Goal: Information Seeking & Learning: Learn about a topic

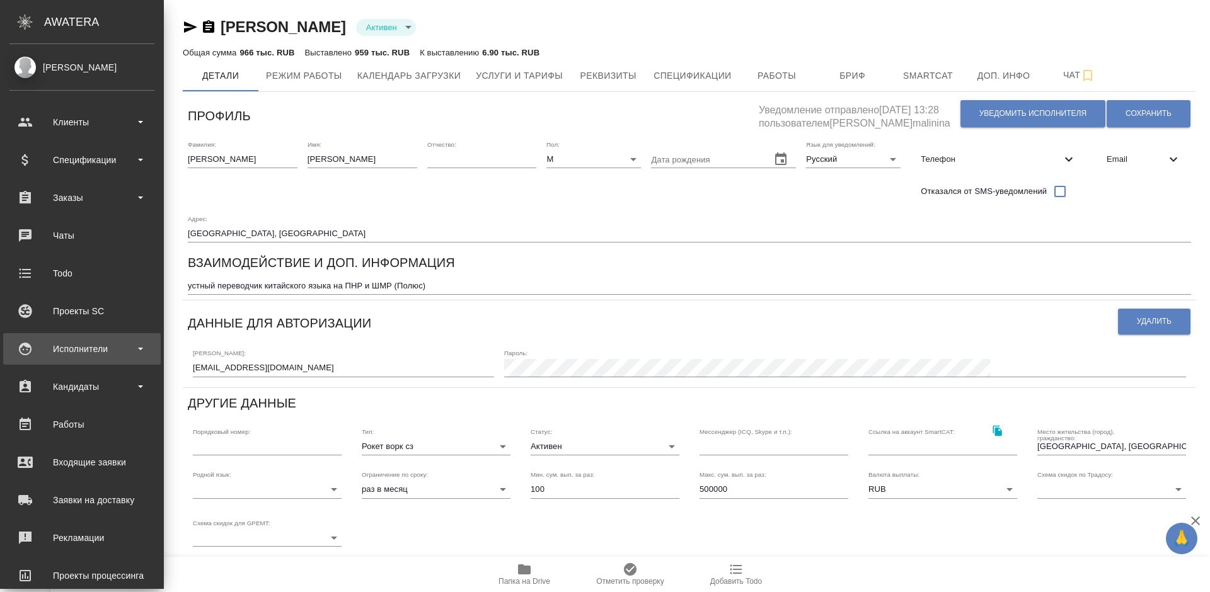
click at [89, 345] on div "Исполнители" at bounding box center [81, 349] width 145 height 19
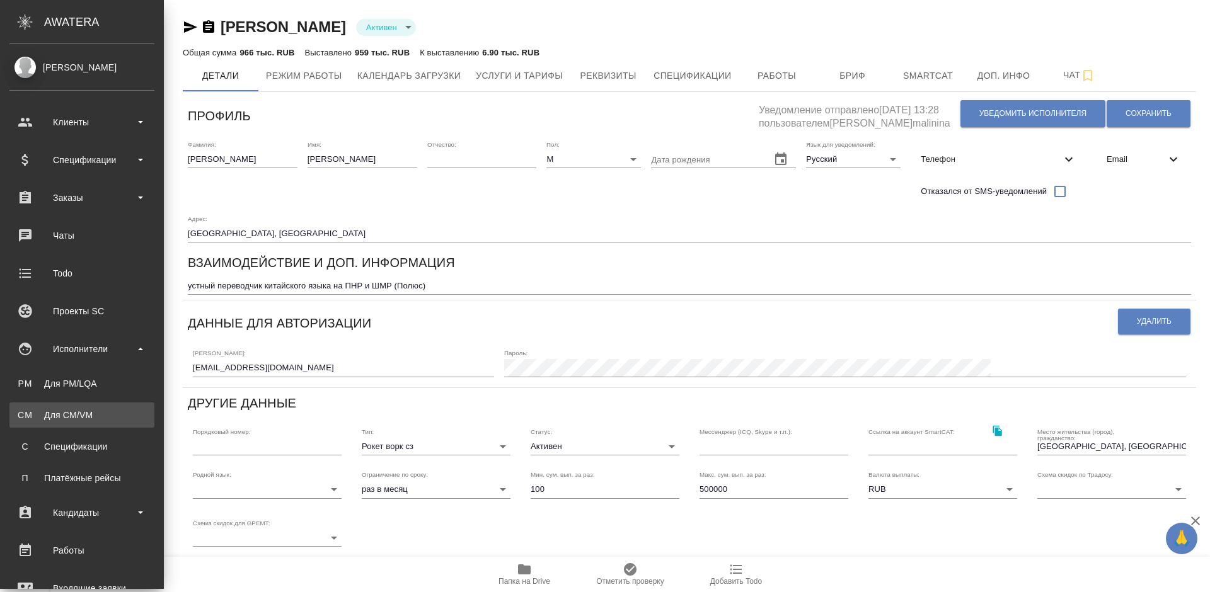
click at [96, 409] on div "Для CM/VM" at bounding box center [82, 415] width 132 height 13
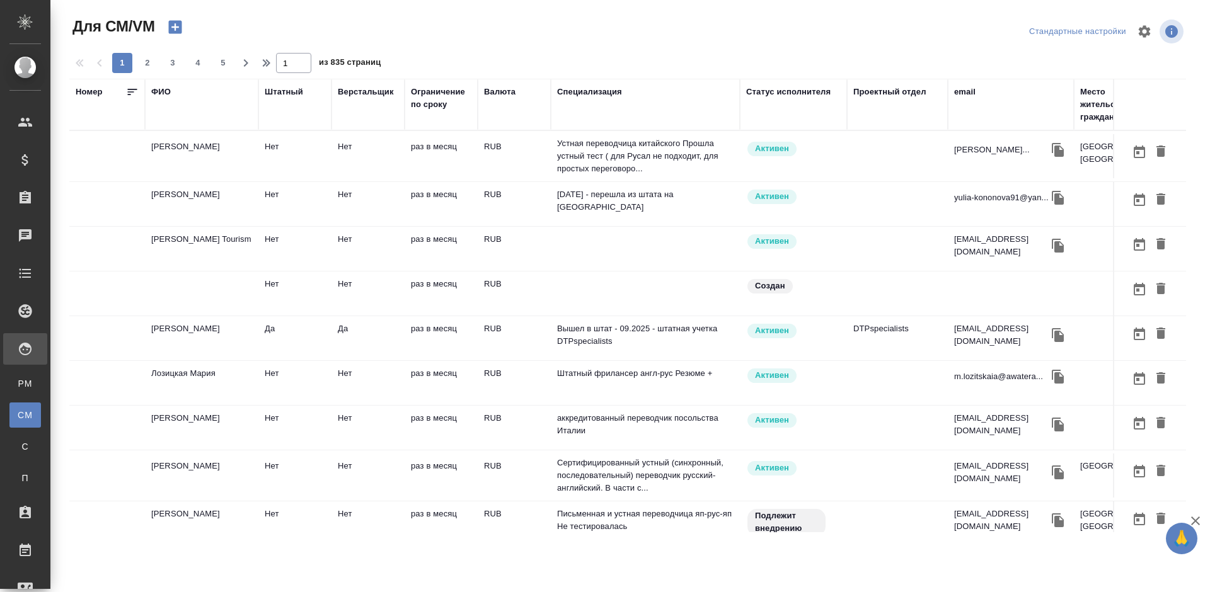
click at [168, 91] on div "ФИО" at bounding box center [161, 92] width 20 height 13
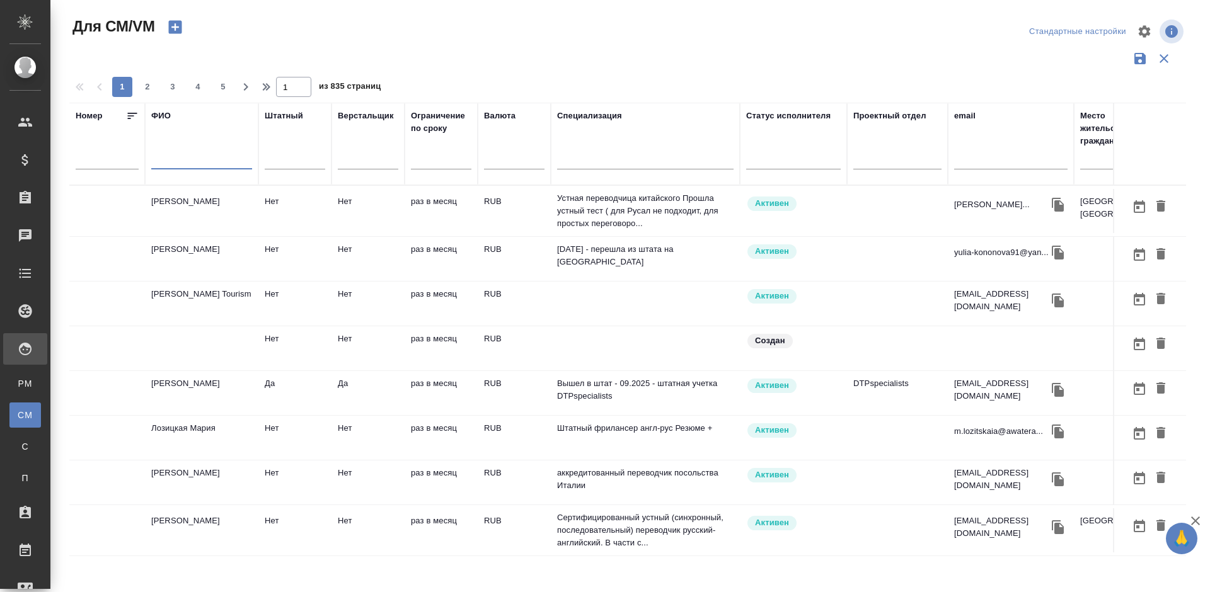
click at [190, 163] on input "text" at bounding box center [201, 162] width 101 height 16
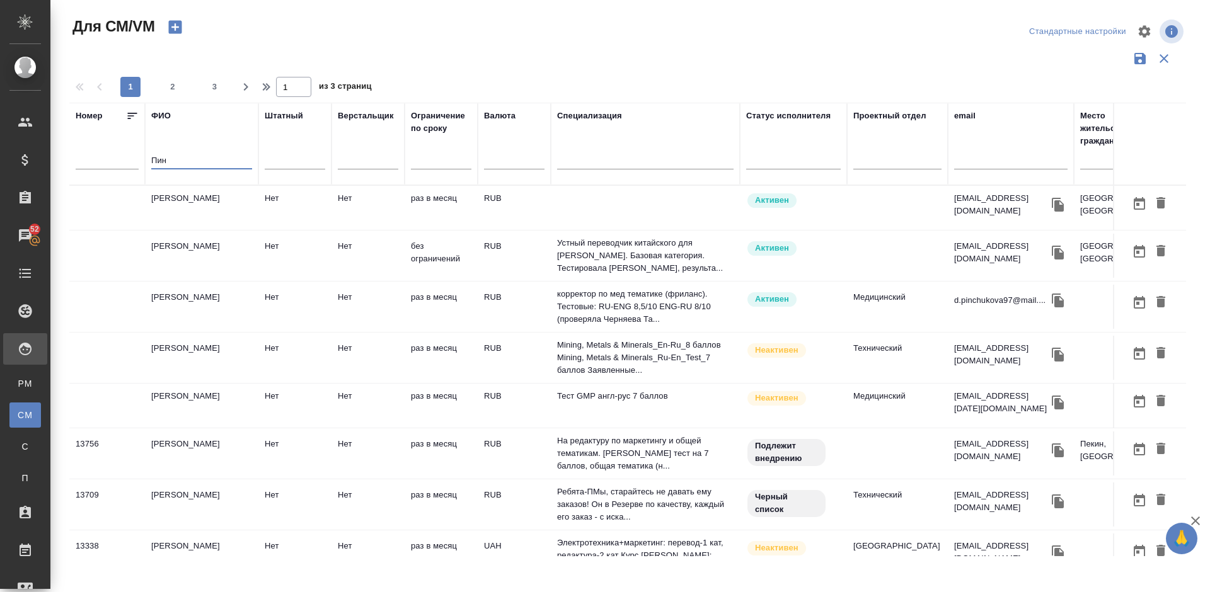
type input "Пин"
click at [230, 454] on td "Чжоу Пин Пин" at bounding box center [201, 454] width 113 height 44
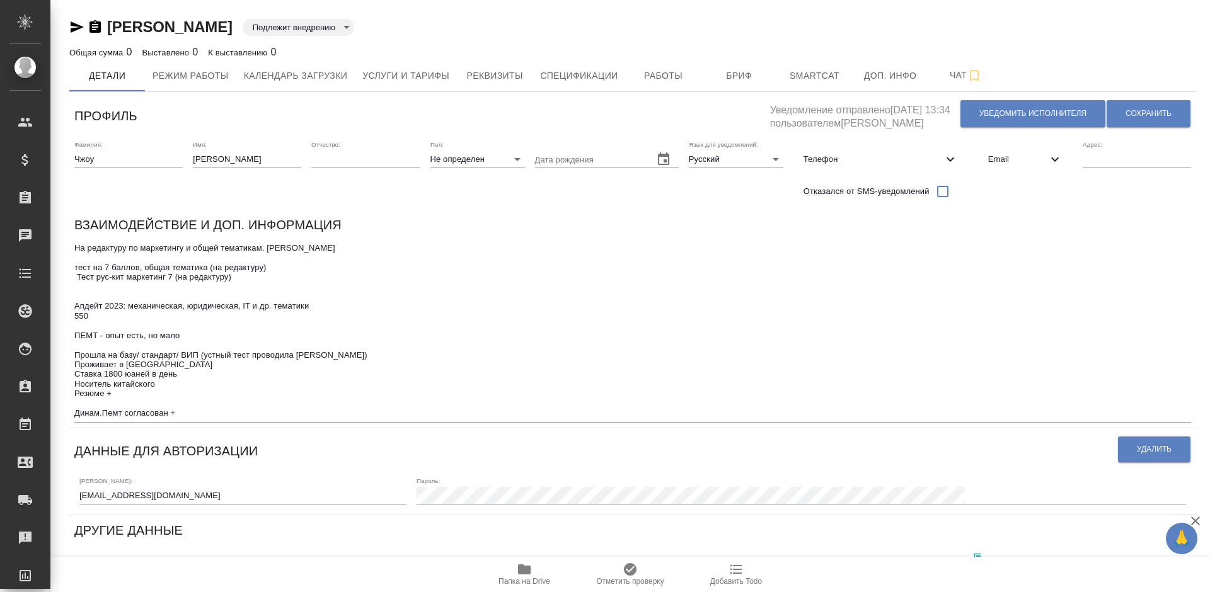
click at [83, 26] on icon "button" at bounding box center [76, 27] width 15 height 15
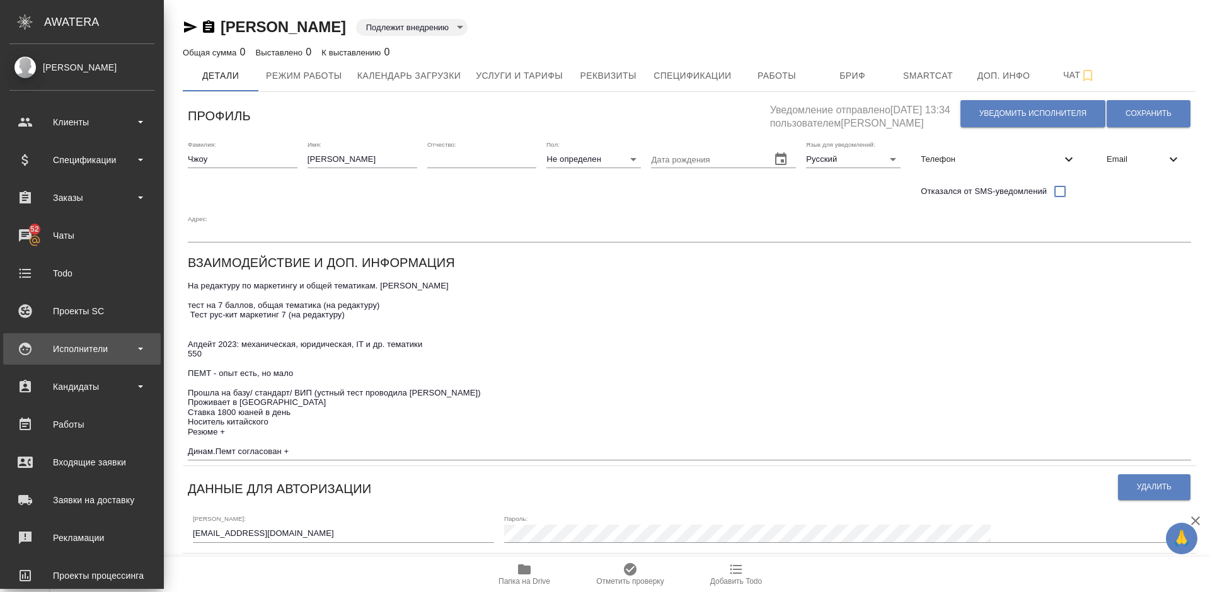
click at [77, 348] on div "Исполнители" at bounding box center [81, 349] width 145 height 19
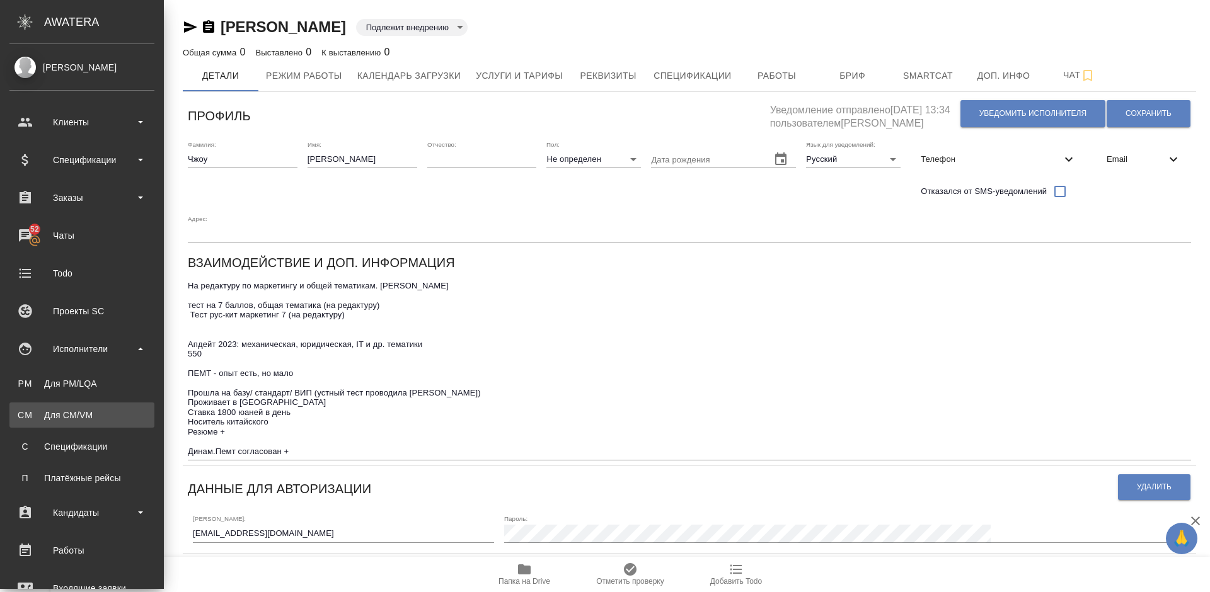
click at [90, 407] on link "CM Для CM/VM" at bounding box center [81, 415] width 145 height 25
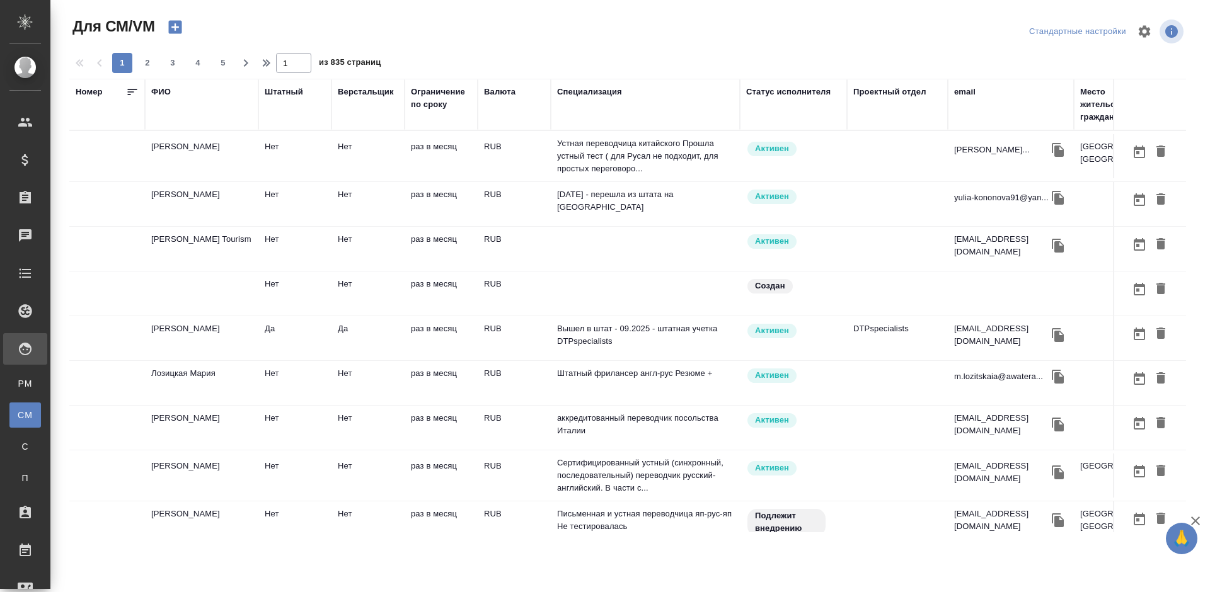
click at [167, 90] on div "ФИО" at bounding box center [161, 92] width 20 height 13
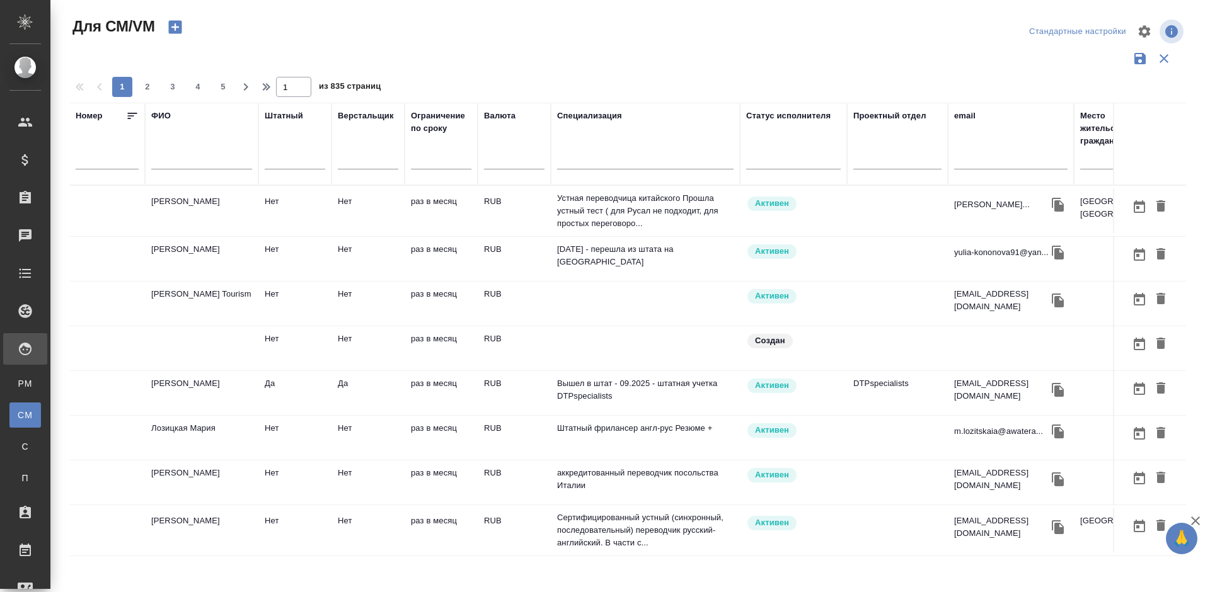
click at [194, 161] on input "text" at bounding box center [201, 162] width 101 height 16
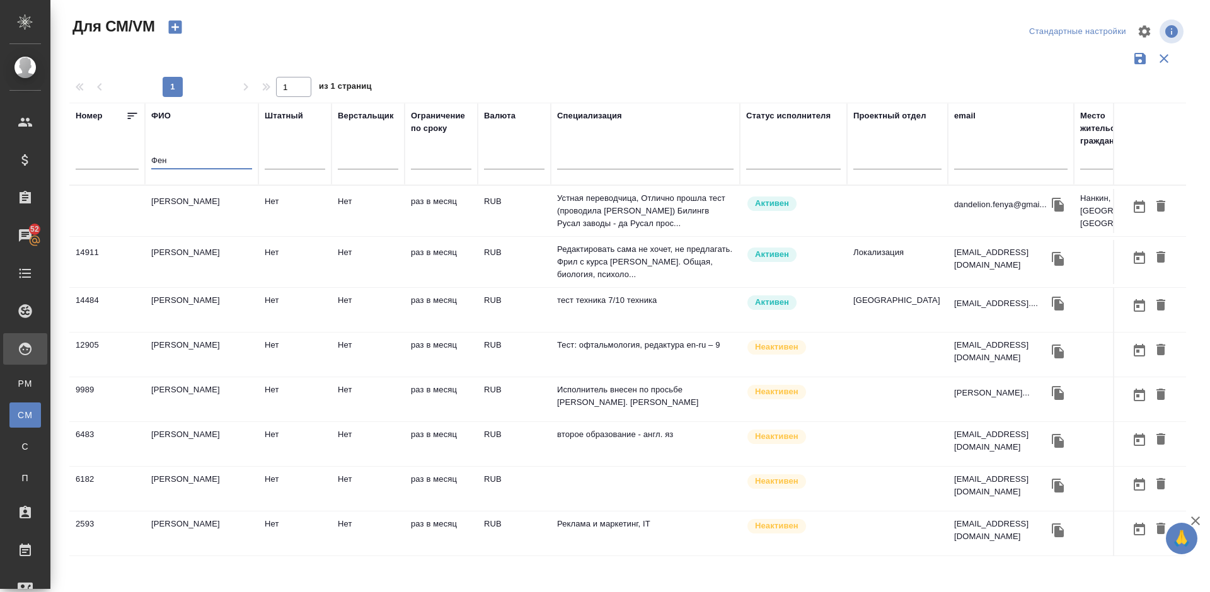
type input "Фен"
click at [217, 218] on td "Чжу Феньтинь" at bounding box center [201, 211] width 113 height 44
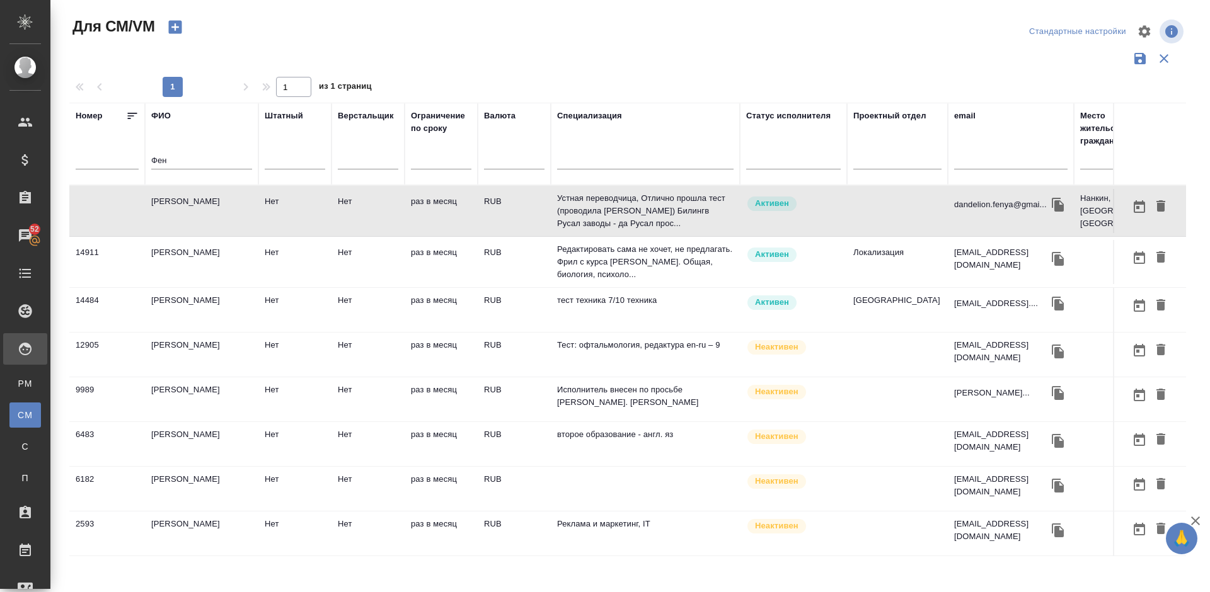
click at [230, 219] on td "[PERSON_NAME]" at bounding box center [201, 211] width 113 height 44
click at [230, 219] on td "Чжу Феньтинь" at bounding box center [201, 211] width 113 height 44
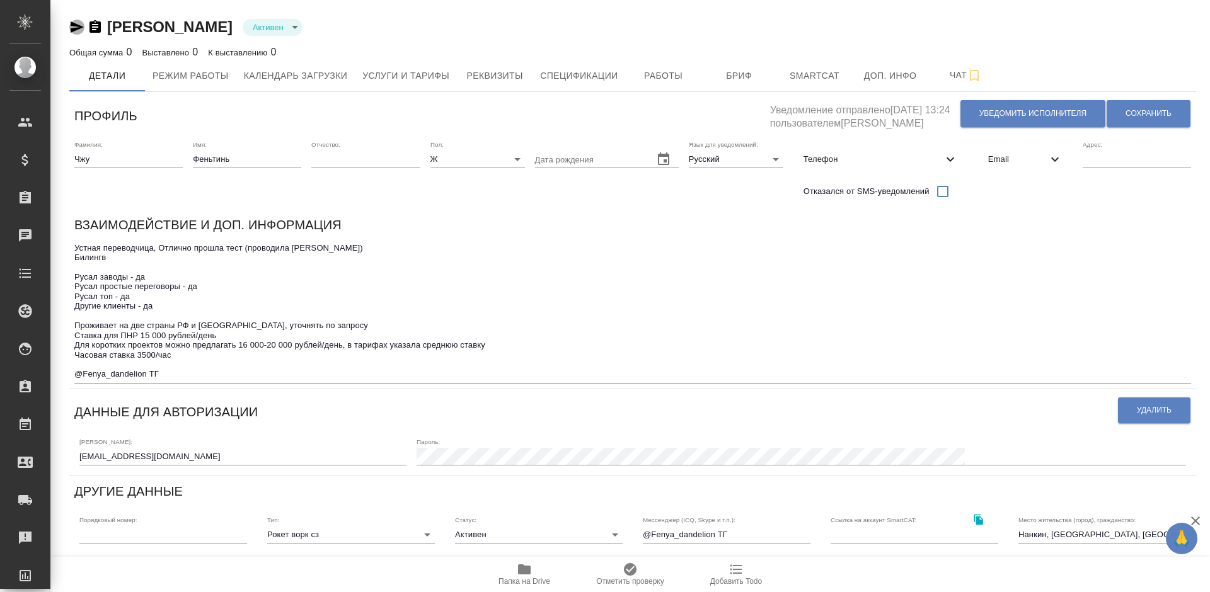
click at [74, 28] on icon "button" at bounding box center [76, 27] width 15 height 15
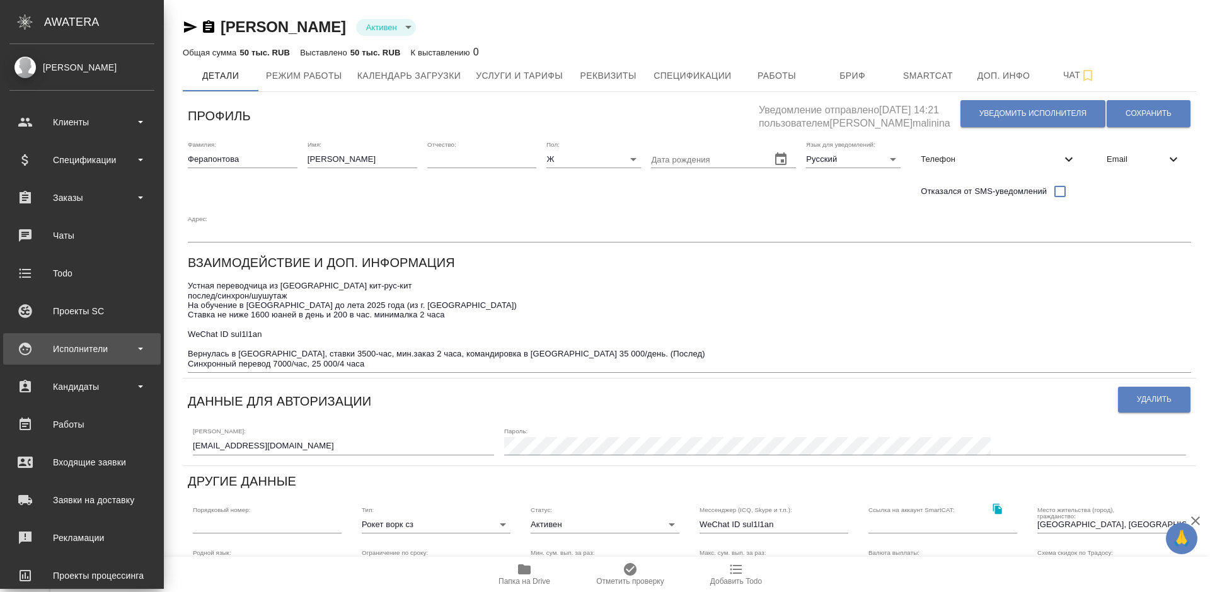
click at [83, 338] on div "Исполнители" at bounding box center [82, 349] width 158 height 32
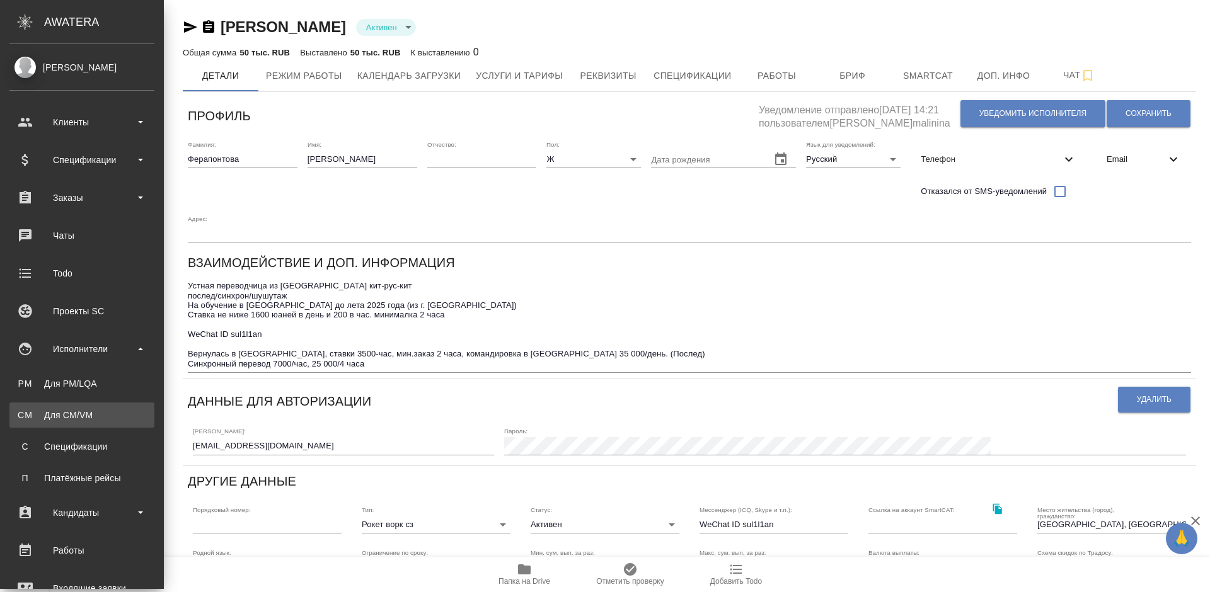
click at [119, 415] on div "Для CM/VM" at bounding box center [82, 415] width 132 height 13
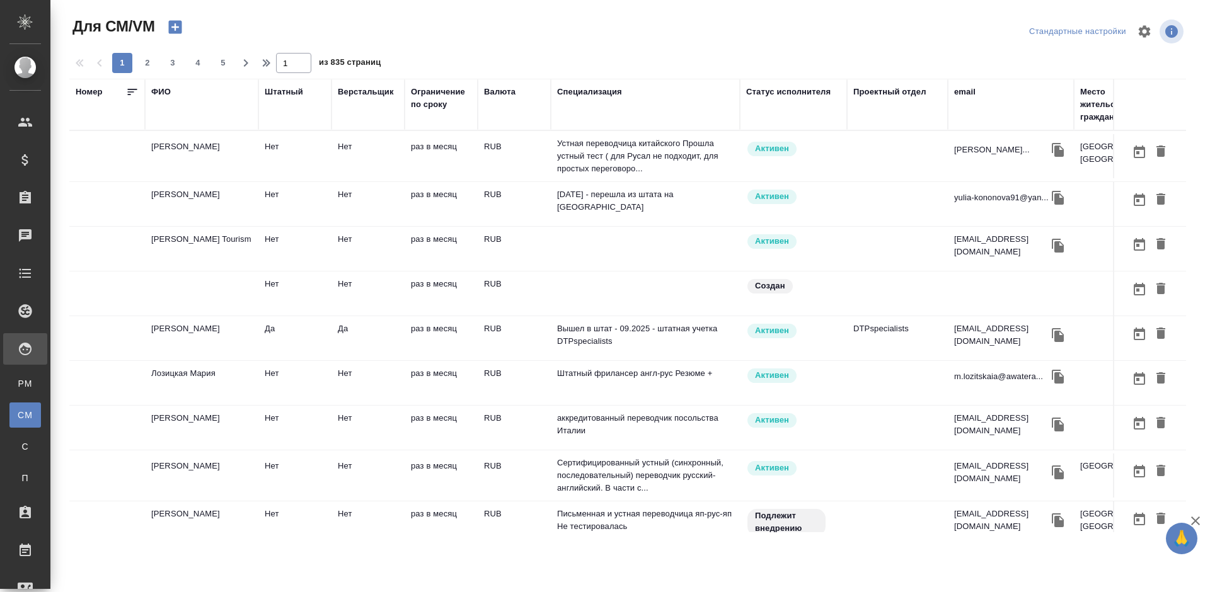
click at [167, 90] on div "ФИО" at bounding box center [161, 92] width 20 height 13
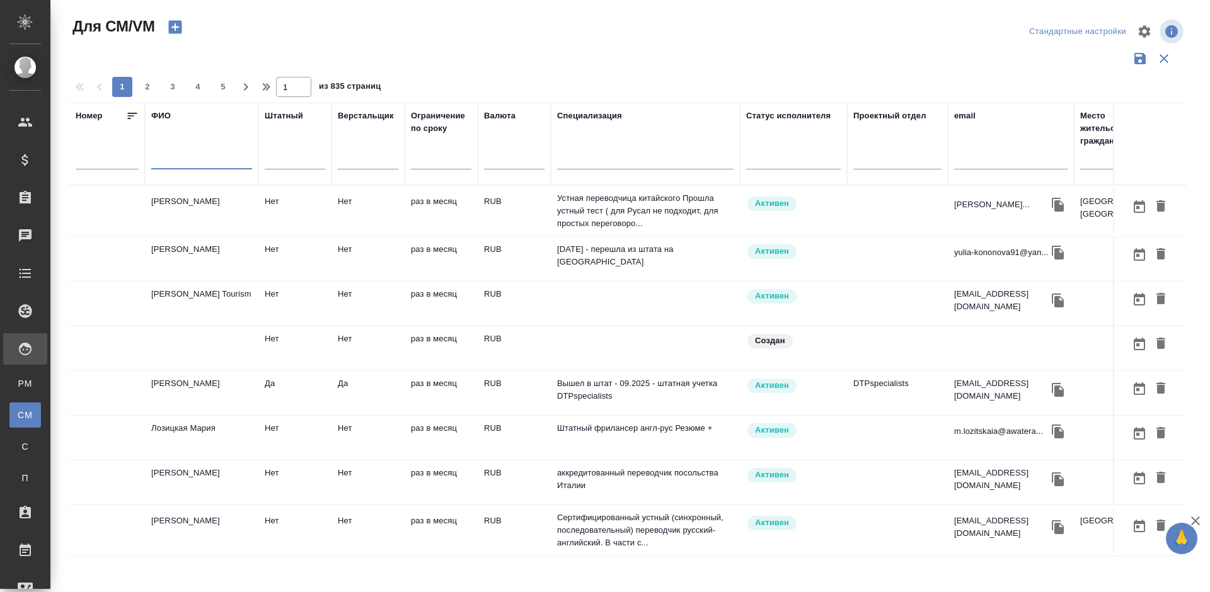
click at [207, 158] on input "text" at bounding box center [201, 162] width 101 height 16
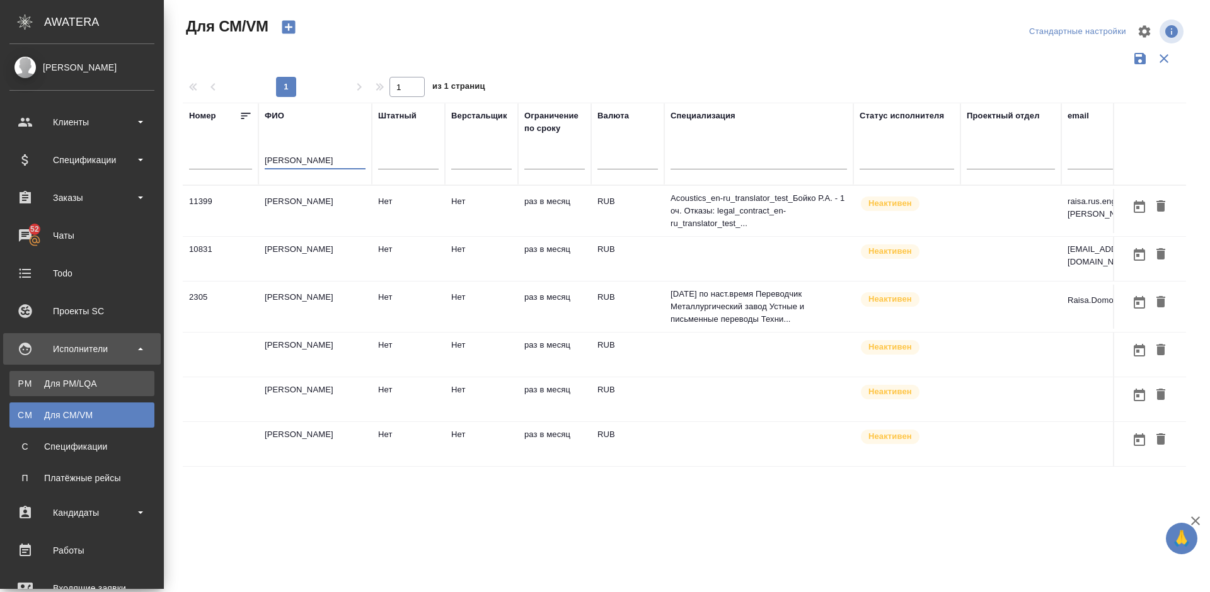
type input "Раиса"
click at [113, 386] on div "Для PM/LQA" at bounding box center [82, 383] width 132 height 13
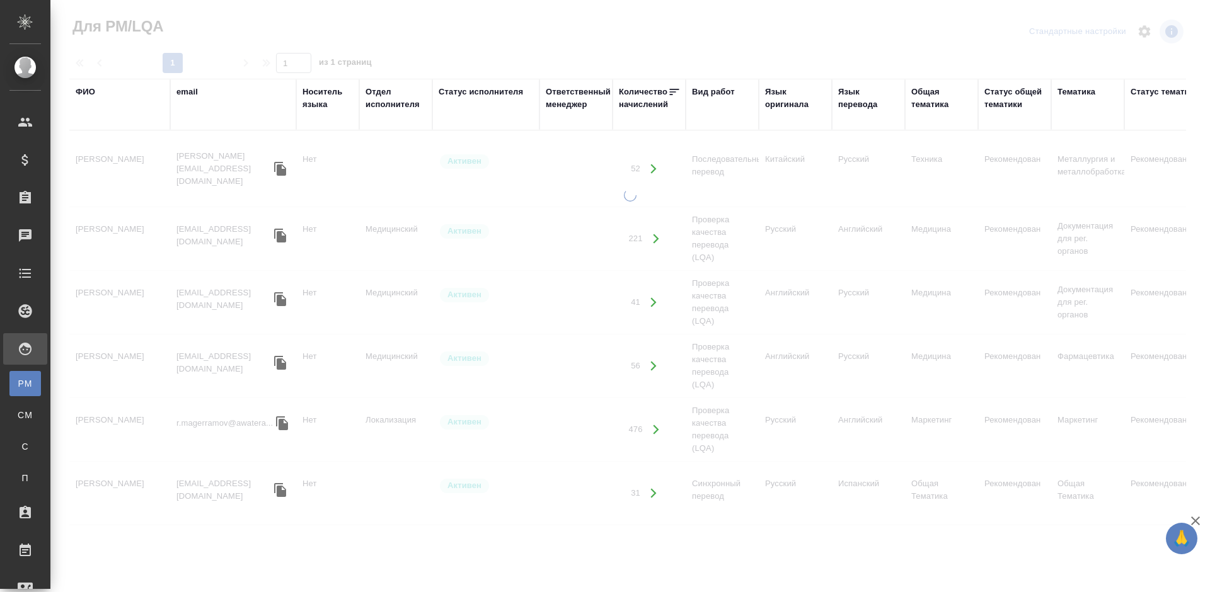
click at [93, 97] on div "ФИО" at bounding box center [86, 92] width 20 height 13
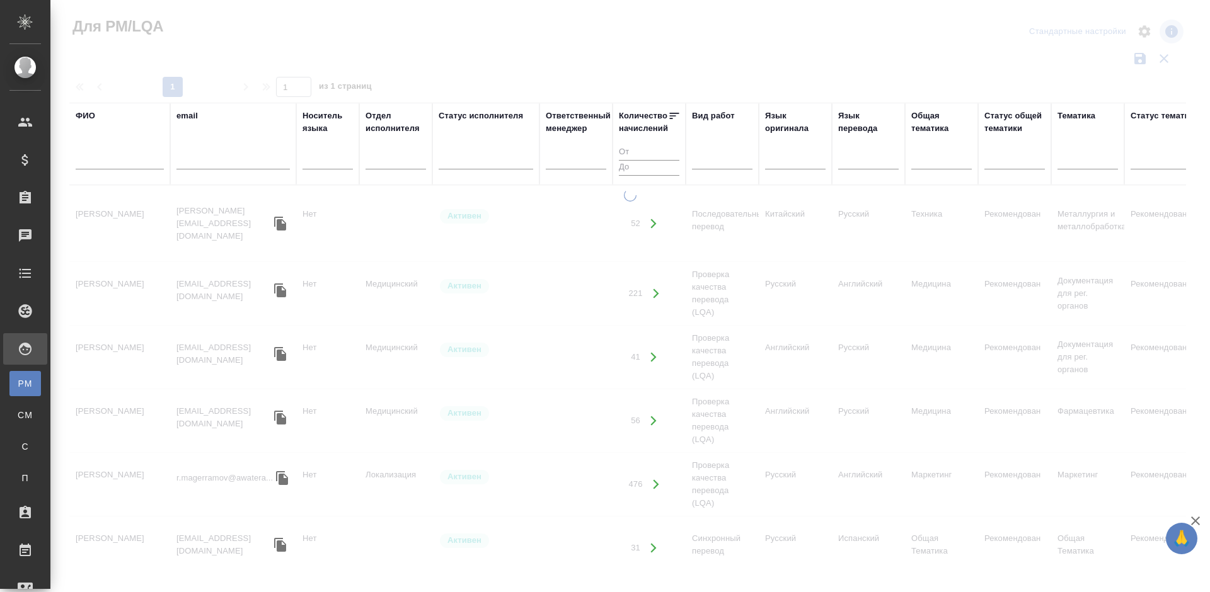
click at [140, 158] on input "text" at bounding box center [120, 162] width 88 height 16
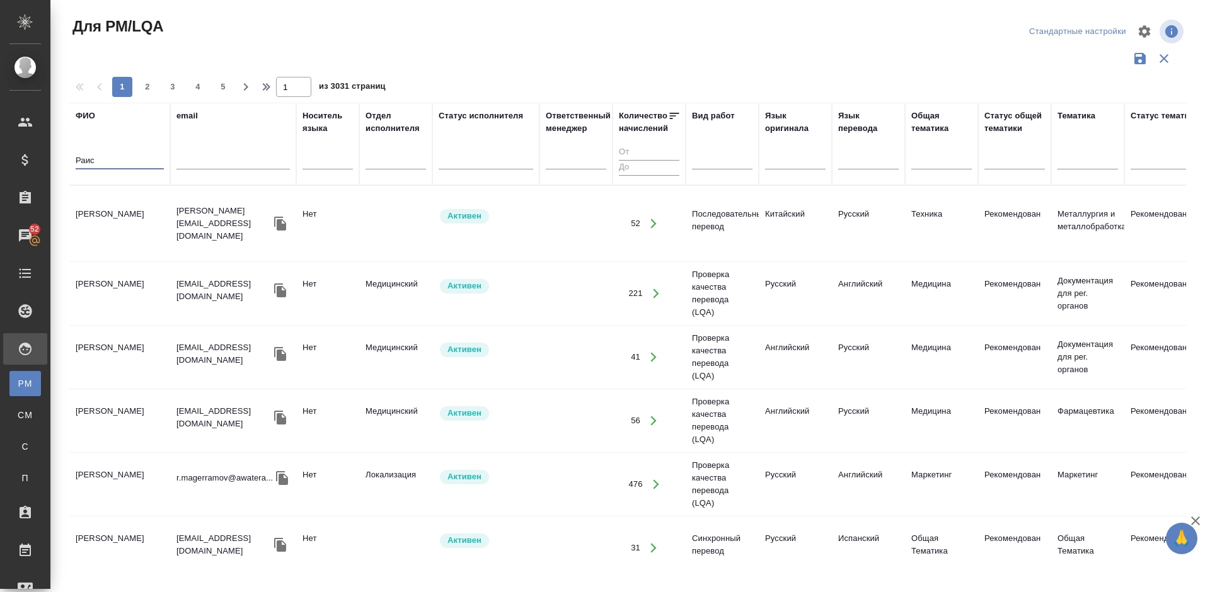
type input "Раиса"
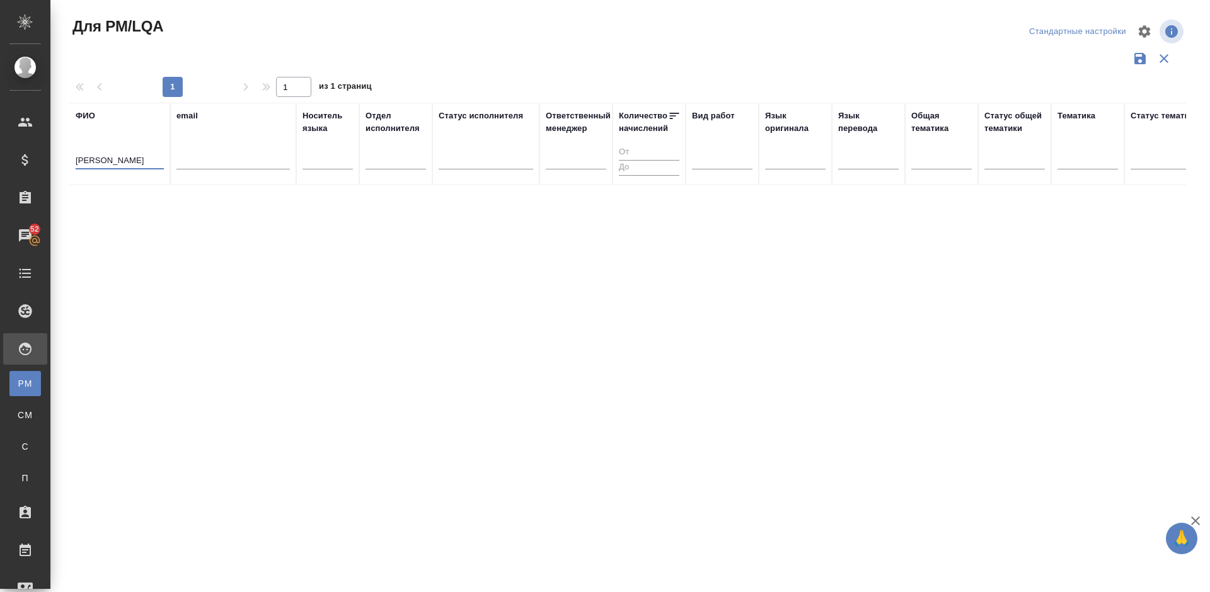
drag, startPoint x: 115, startPoint y: 163, endPoint x: 67, endPoint y: 161, distance: 47.9
click at [67, 161] on div "Для PM/LQA Стандартные настройки 1 1 из 1 страниц ФИО Раиса email Носитель язык…" at bounding box center [632, 281] width 1140 height 563
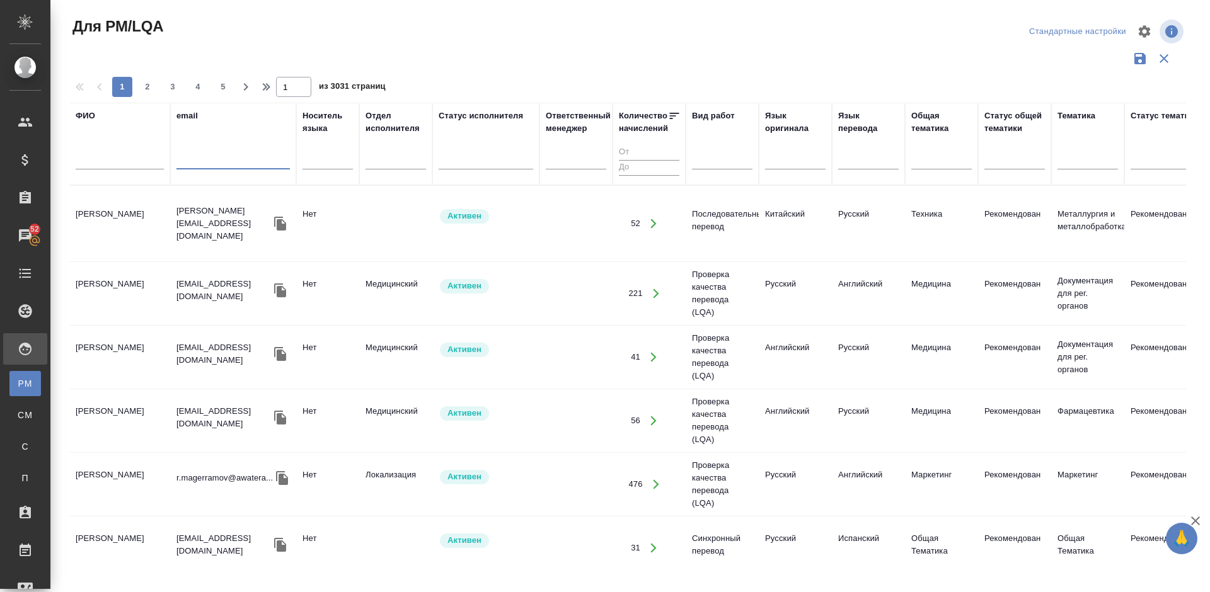
click at [213, 157] on input "text" at bounding box center [232, 162] width 113 height 16
paste input "[EMAIL_ADDRESS][DOMAIN_NAME]"
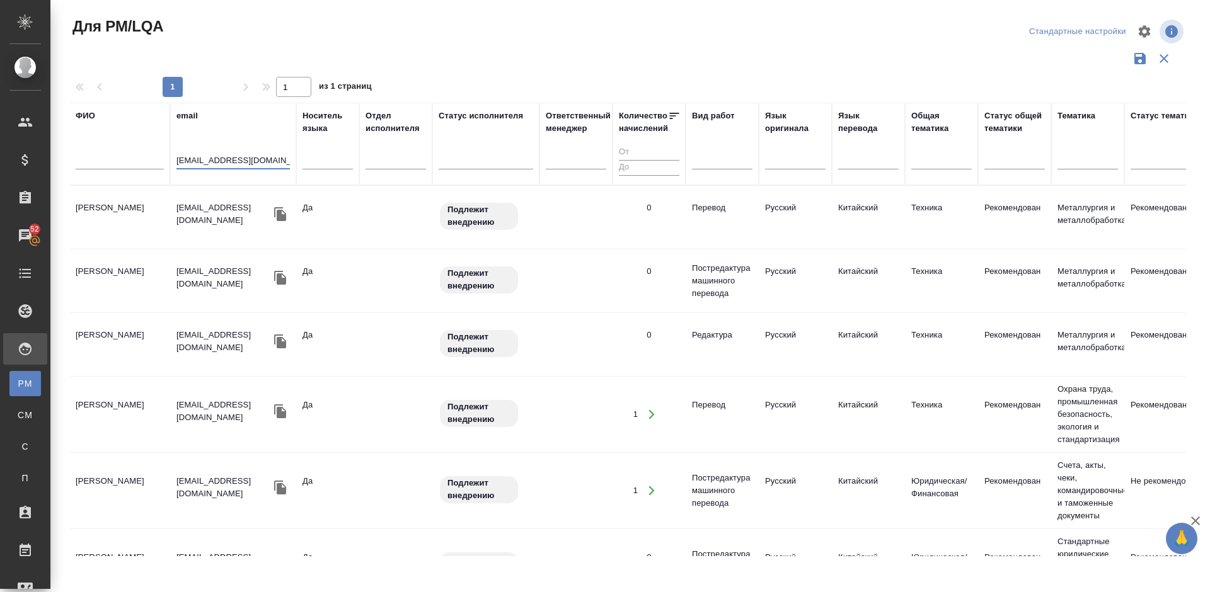
type input "[EMAIL_ADDRESS][DOMAIN_NAME]"
click at [140, 242] on tr "Wang Raisa 542236614@qq.com Да Подлежит внедрению 0 Перевод Русский Китайский Т…" at bounding box center [1071, 218] width 2004 height 64
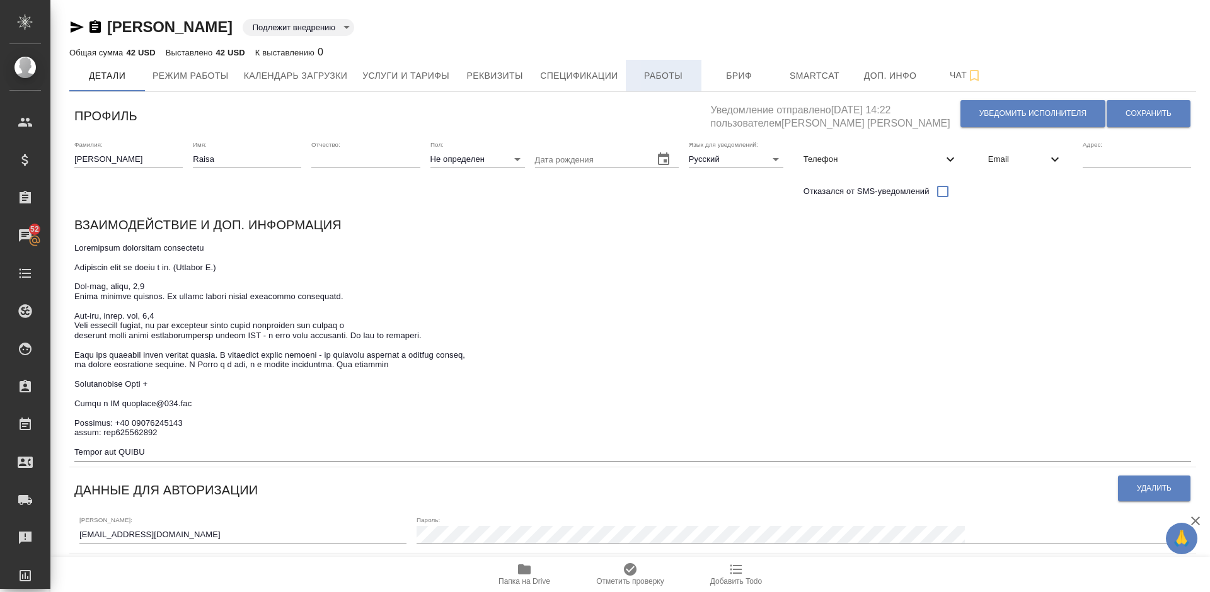
click at [653, 74] on span "Работы" at bounding box center [663, 76] width 60 height 16
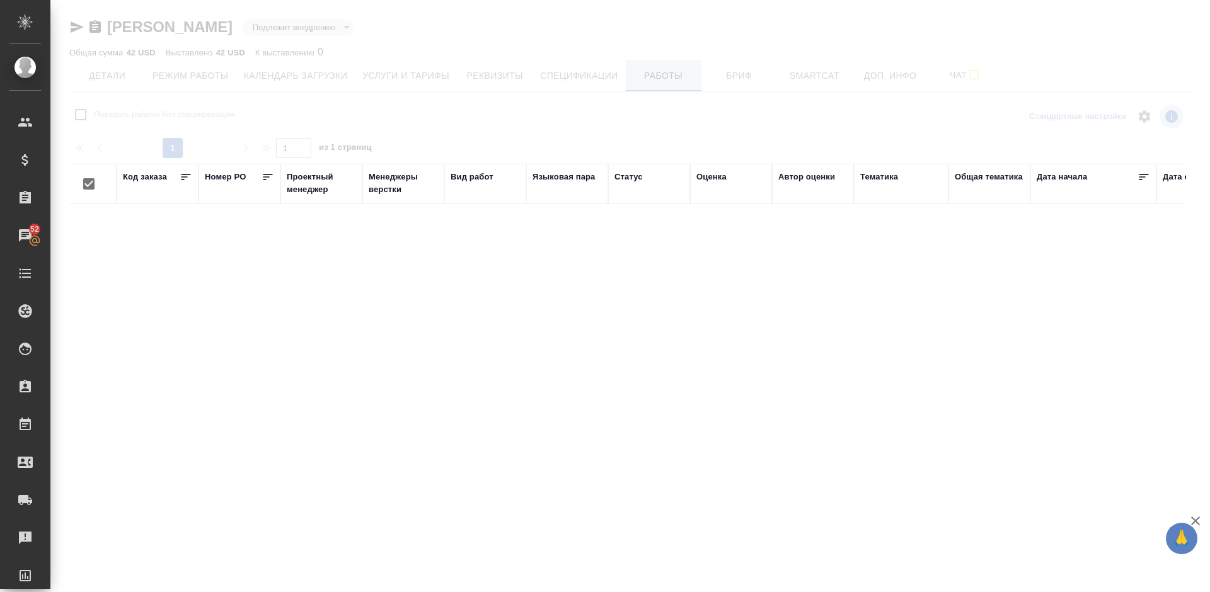
checkbox input "false"
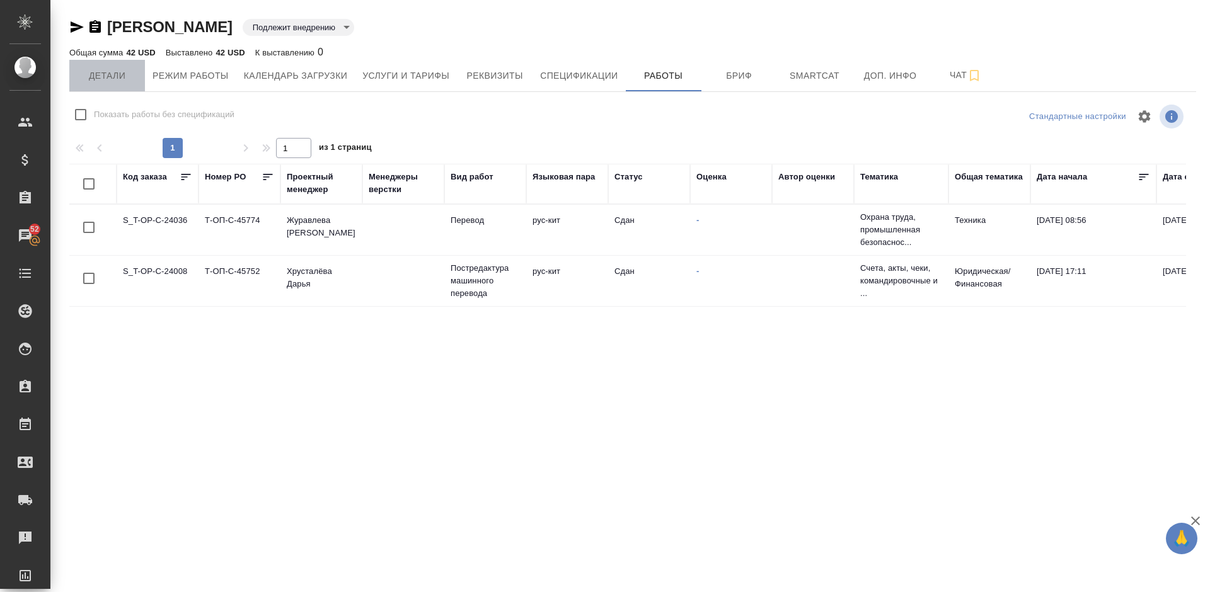
click at [121, 85] on button "Детали" at bounding box center [107, 76] width 76 height 32
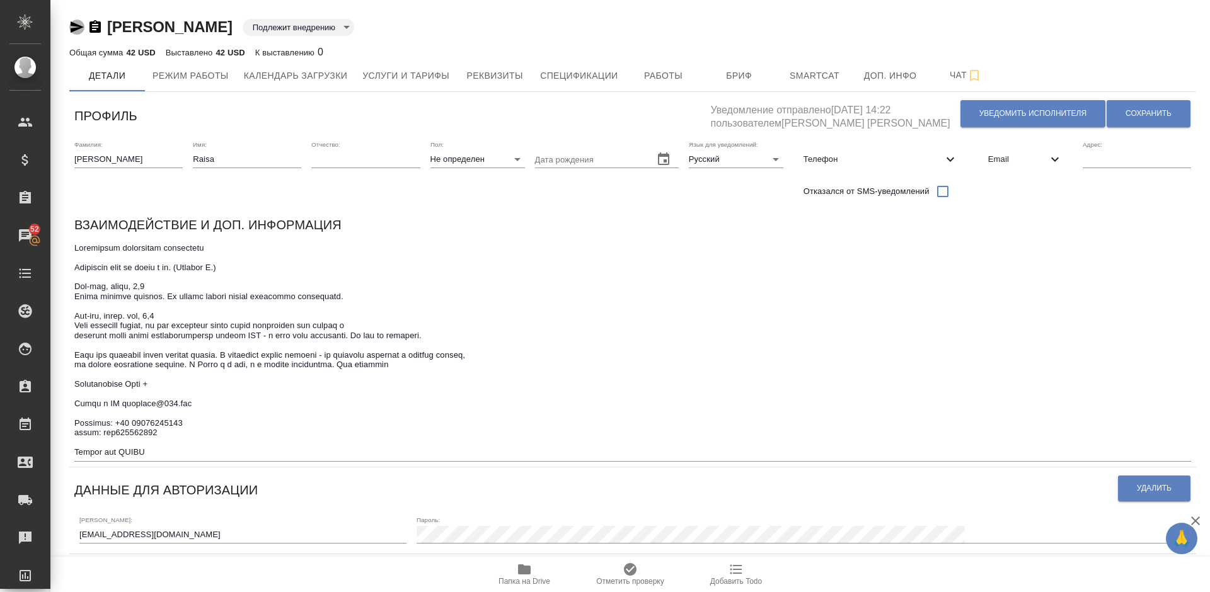
click at [72, 25] on icon "button" at bounding box center [77, 26] width 13 height 11
